Goal: Find specific page/section: Find specific page/section

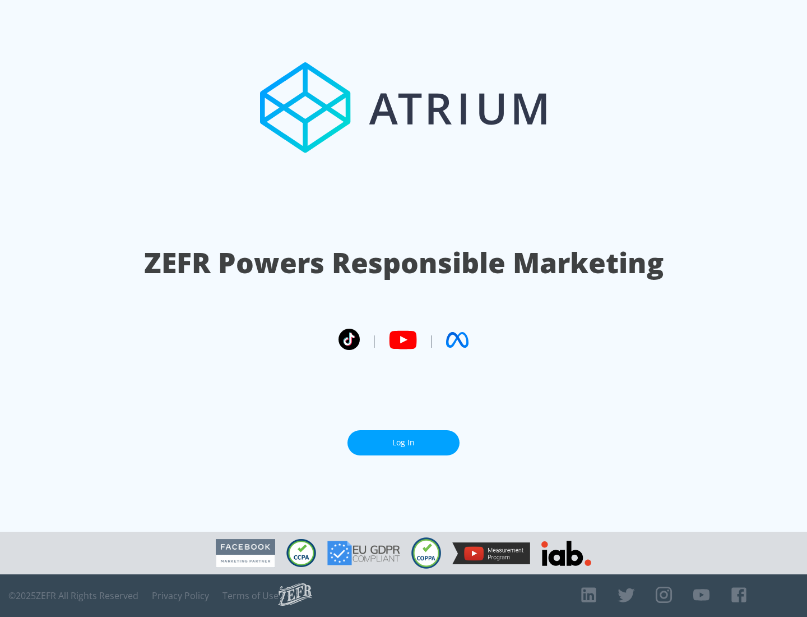
click at [404, 442] on link "Log In" at bounding box center [404, 442] width 112 height 25
